Goal: Task Accomplishment & Management: Complete application form

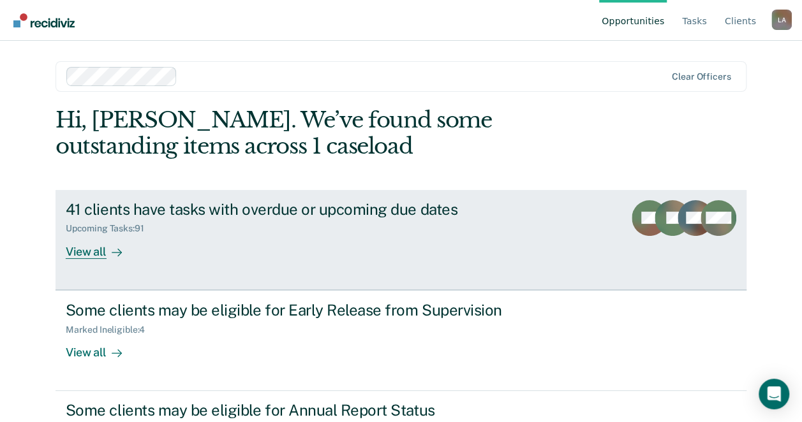
scroll to position [68, 0]
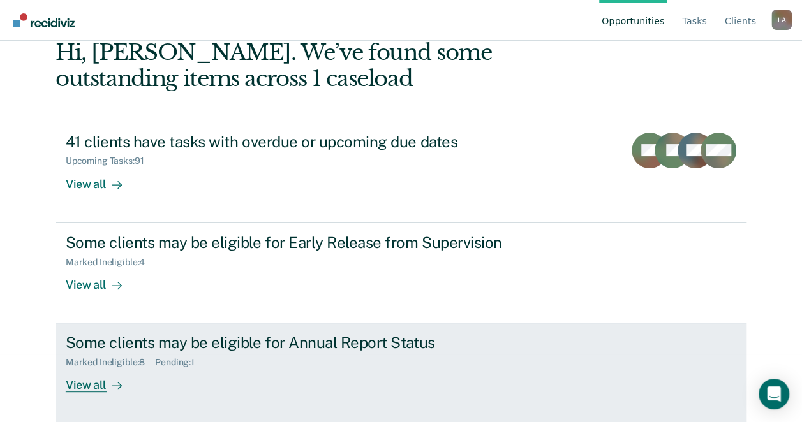
click at [110, 394] on link "Some clients may be eligible for Annual Report Status Marked Ineligible : 8 Pen…" at bounding box center [401, 373] width 691 height 100
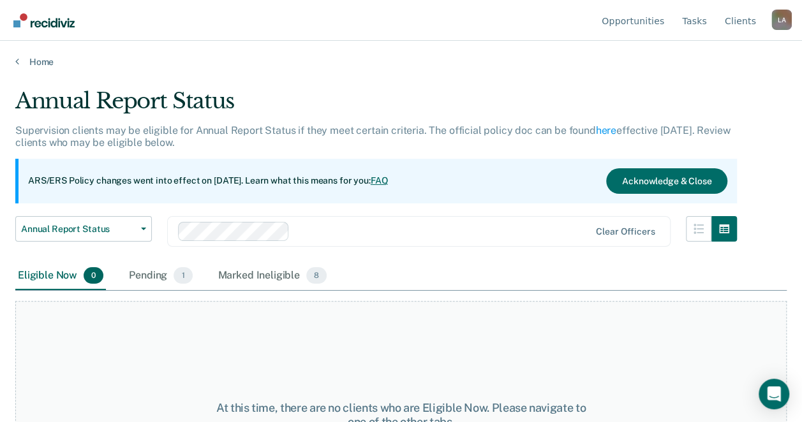
scroll to position [106, 0]
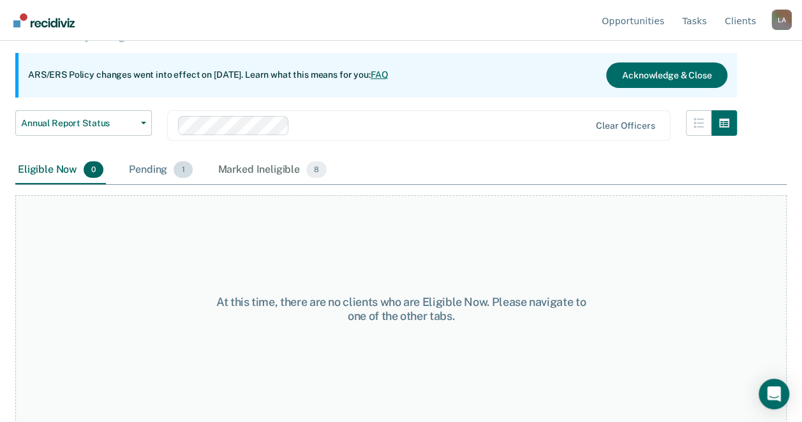
click at [151, 170] on div "Pending 1" at bounding box center [160, 170] width 68 height 28
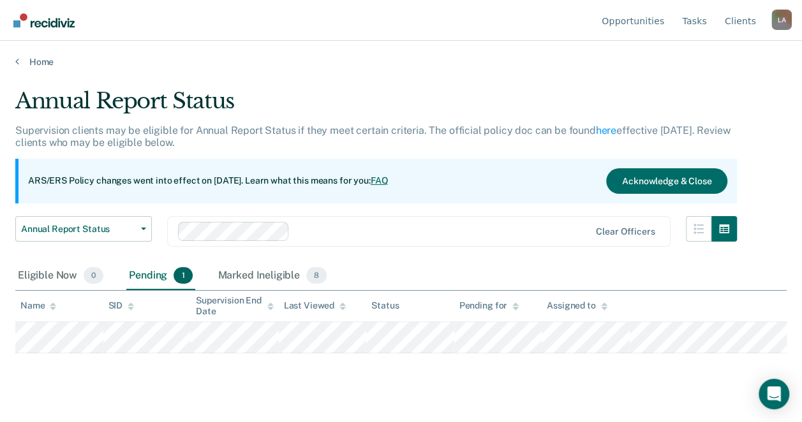
scroll to position [0, 0]
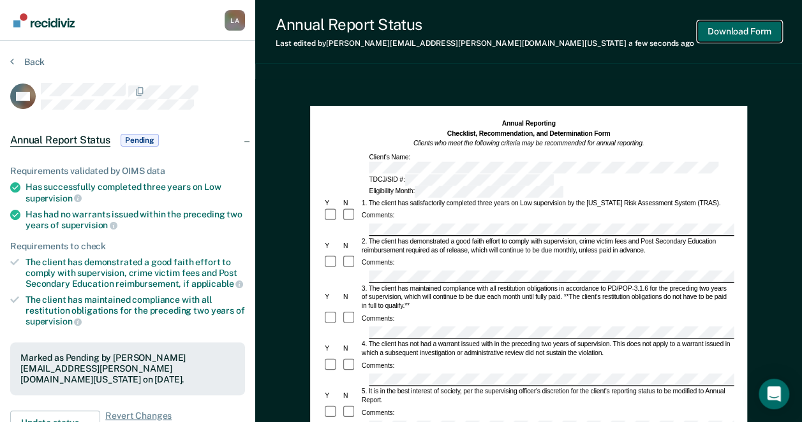
click at [727, 34] on button "Download Form" at bounding box center [739, 31] width 84 height 21
